Goal: Task Accomplishment & Management: Complete application form

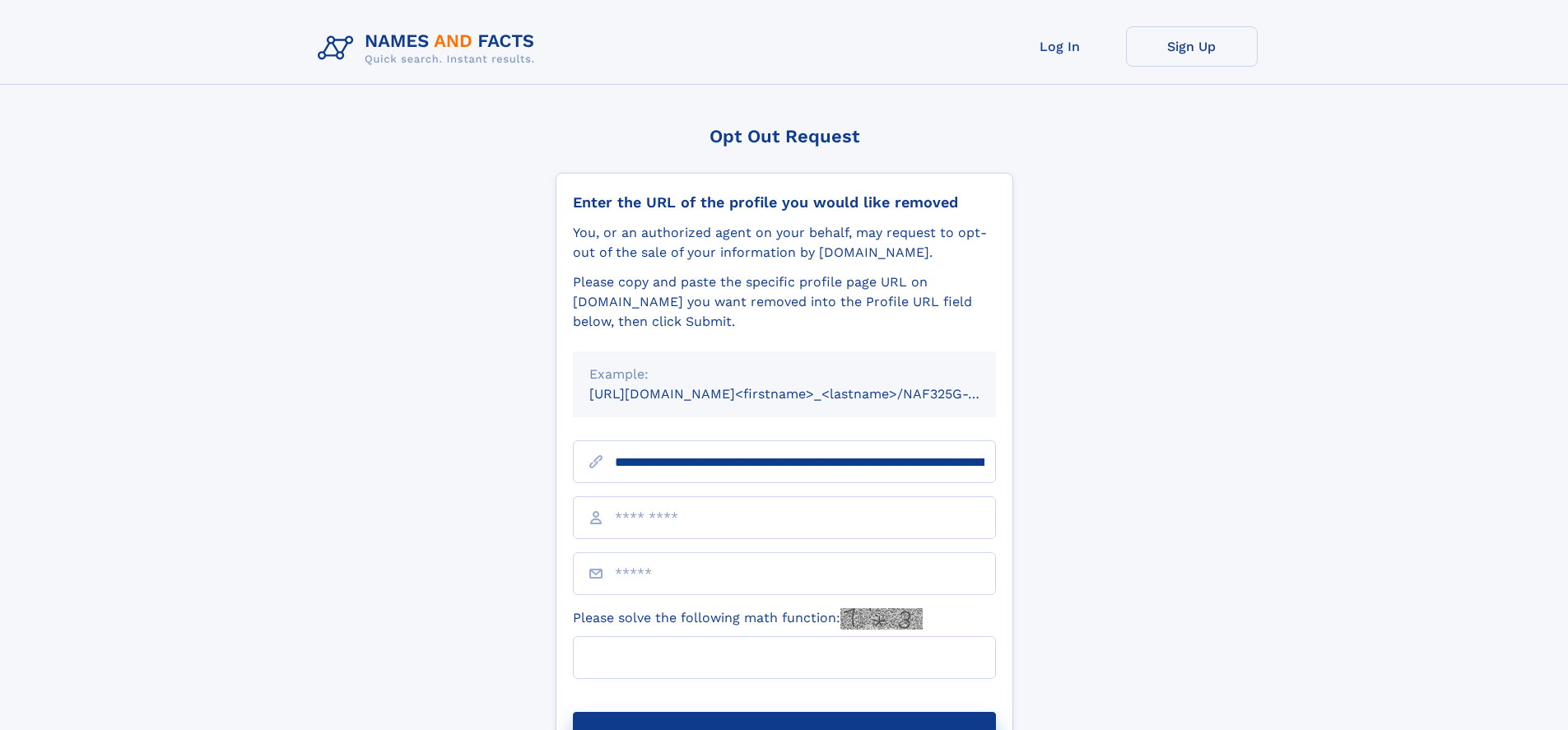
type input "**********"
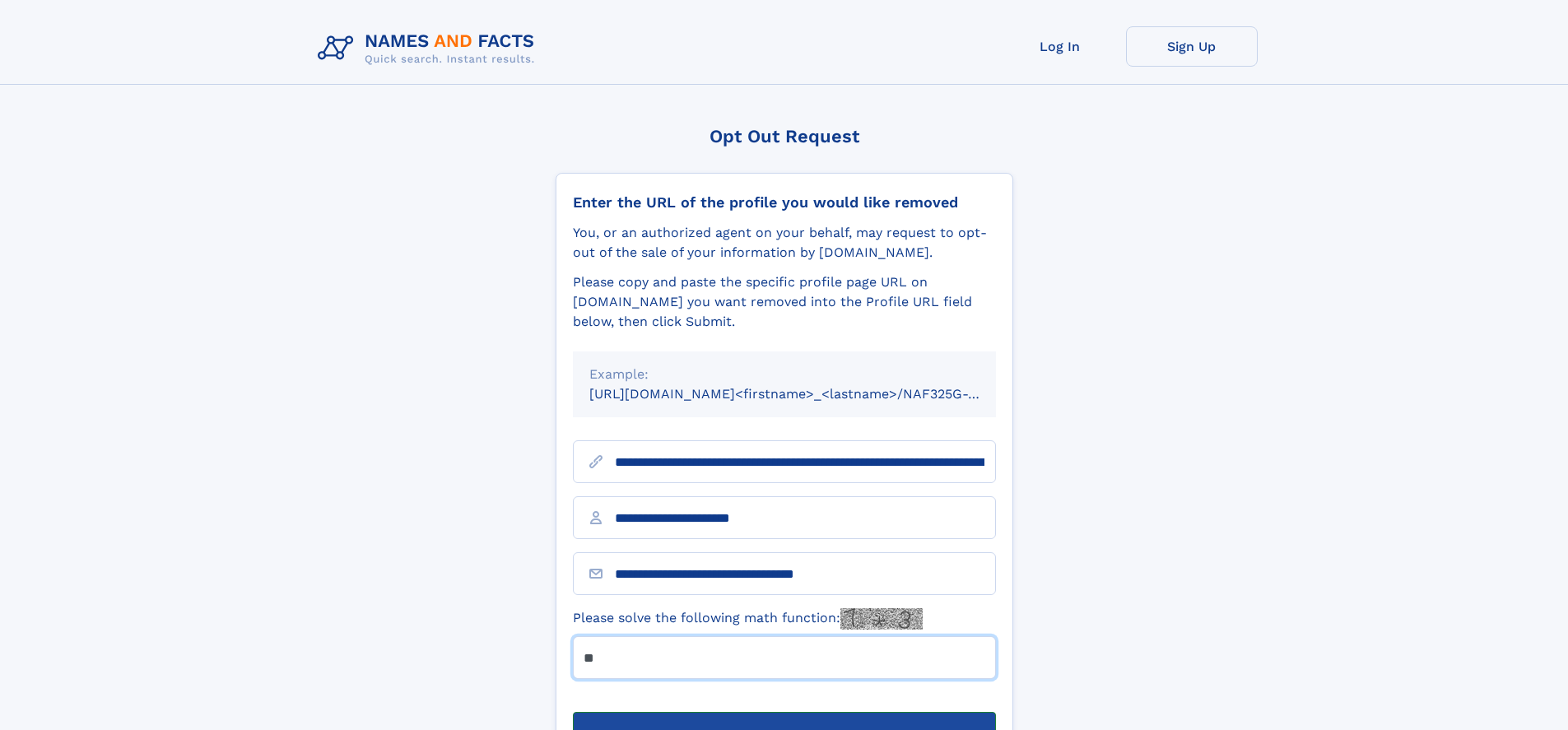
type input "**"
click at [784, 712] on button "Submit Opt Out Request" at bounding box center [784, 738] width 423 height 52
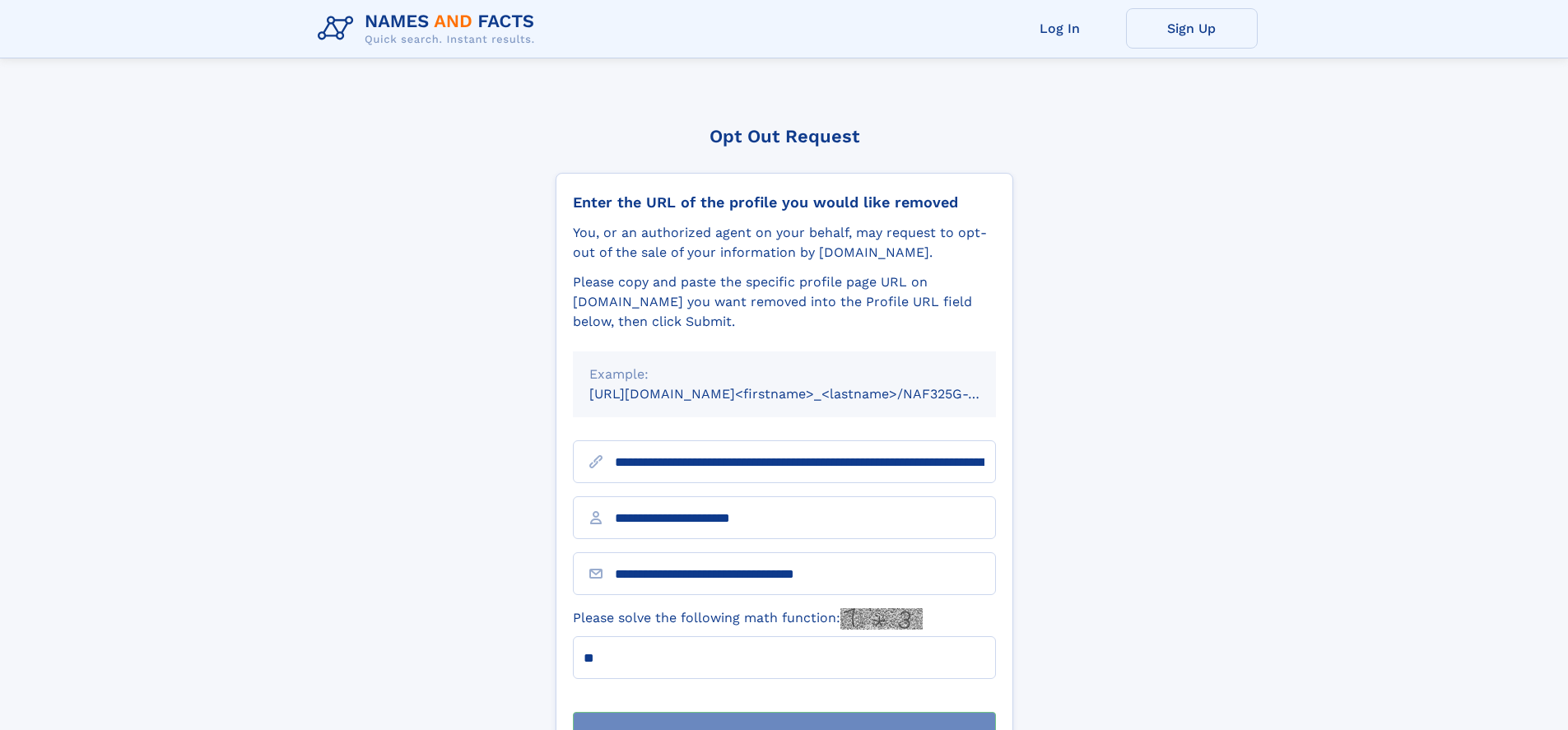
scroll to position [52, 0]
